Goal: Check status: Check status

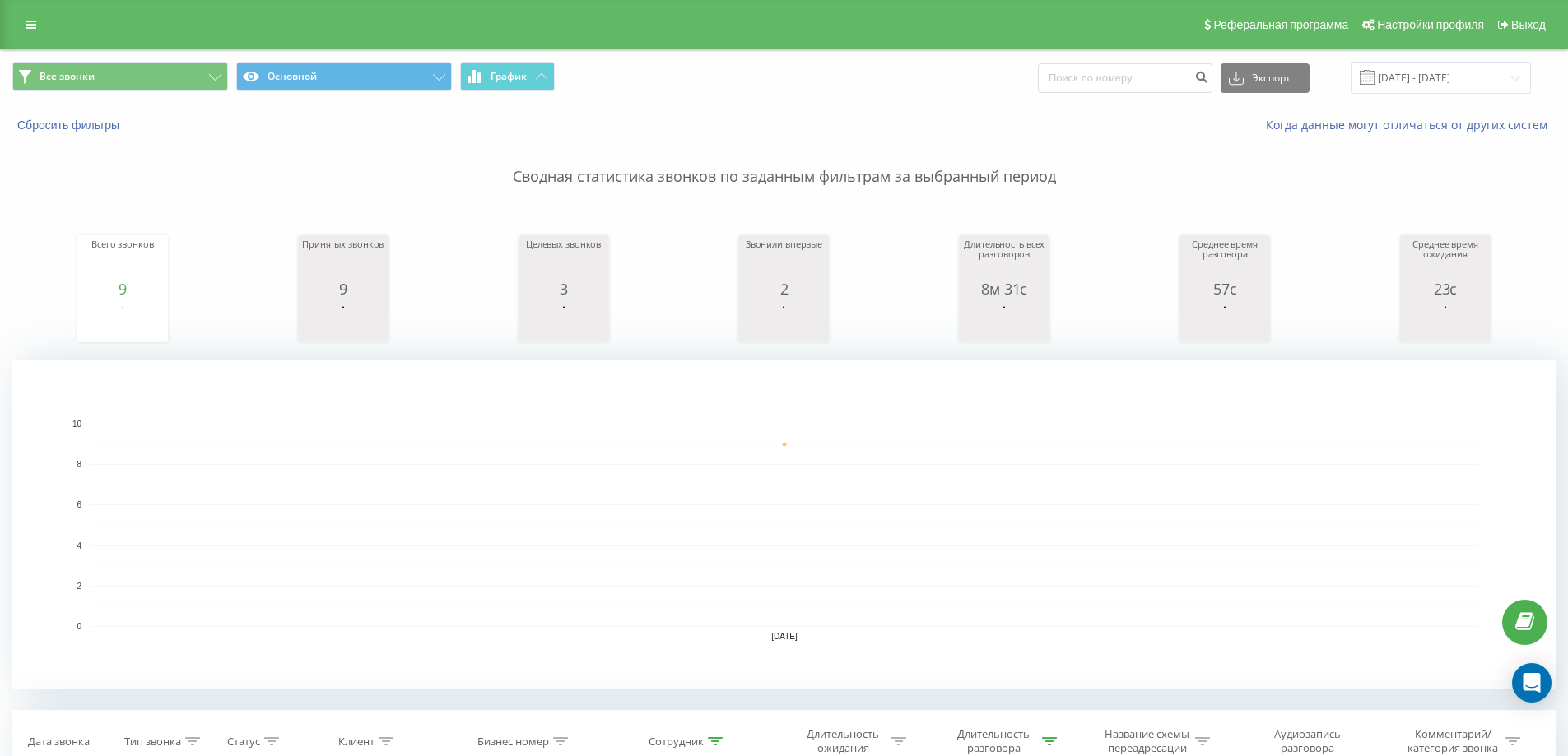
type input "7777"
